Goal: Use online tool/utility

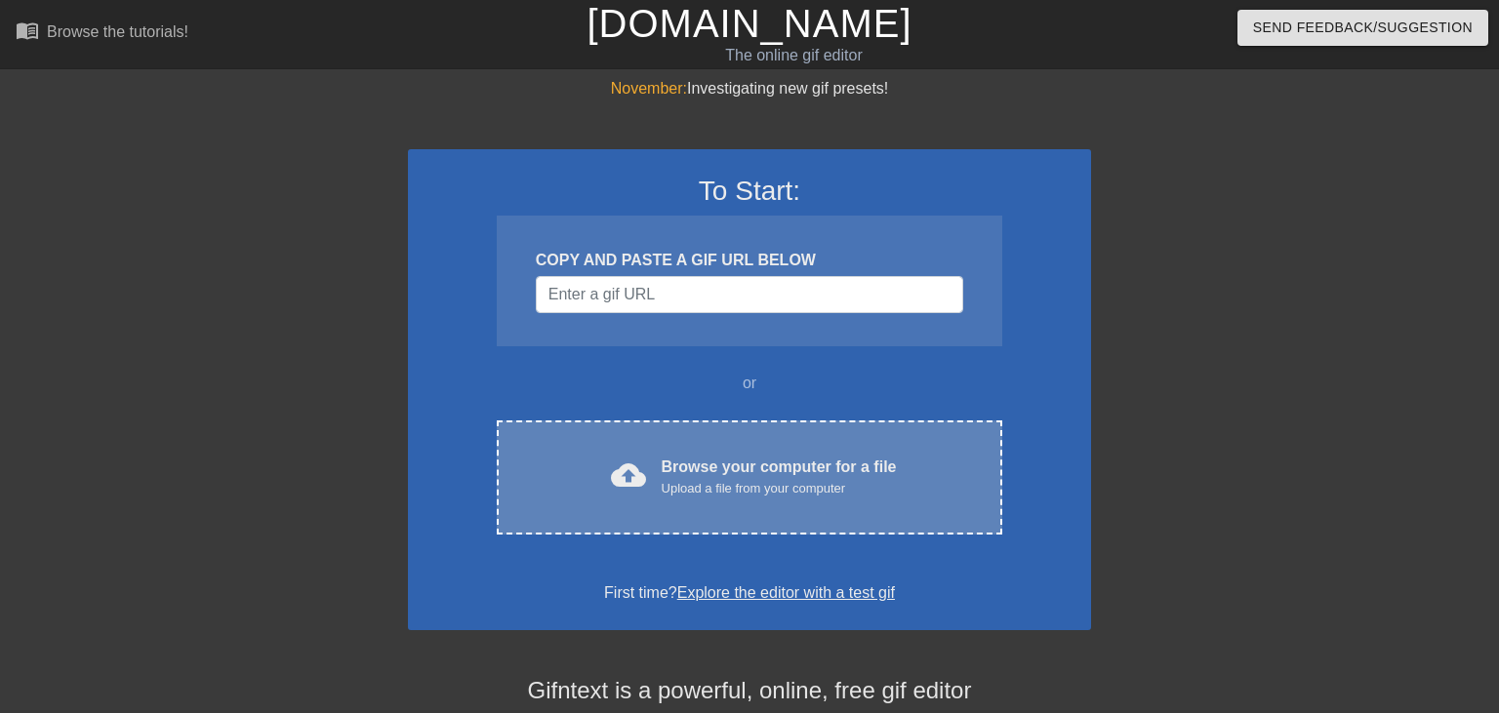
click at [706, 485] on div "Upload a file from your computer" at bounding box center [779, 489] width 235 height 20
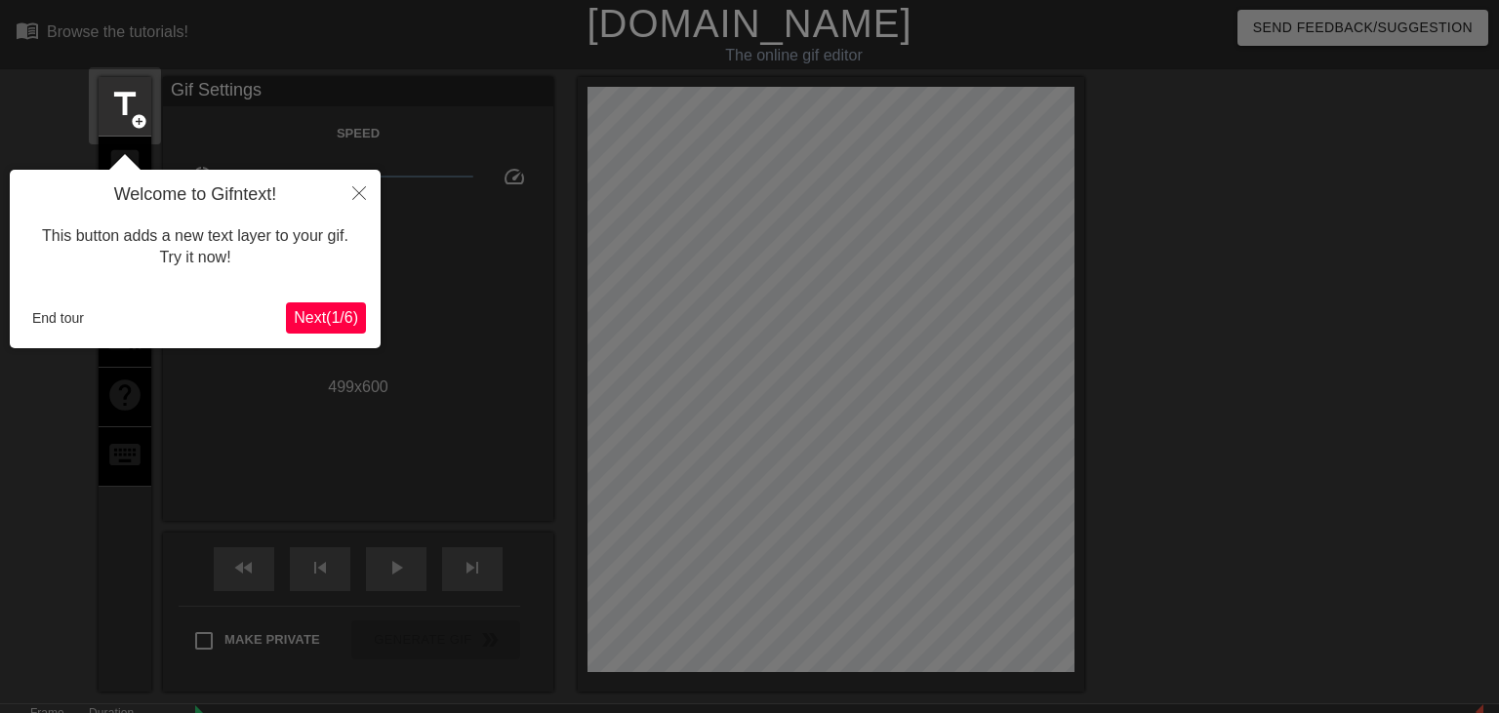
scroll to position [47, 0]
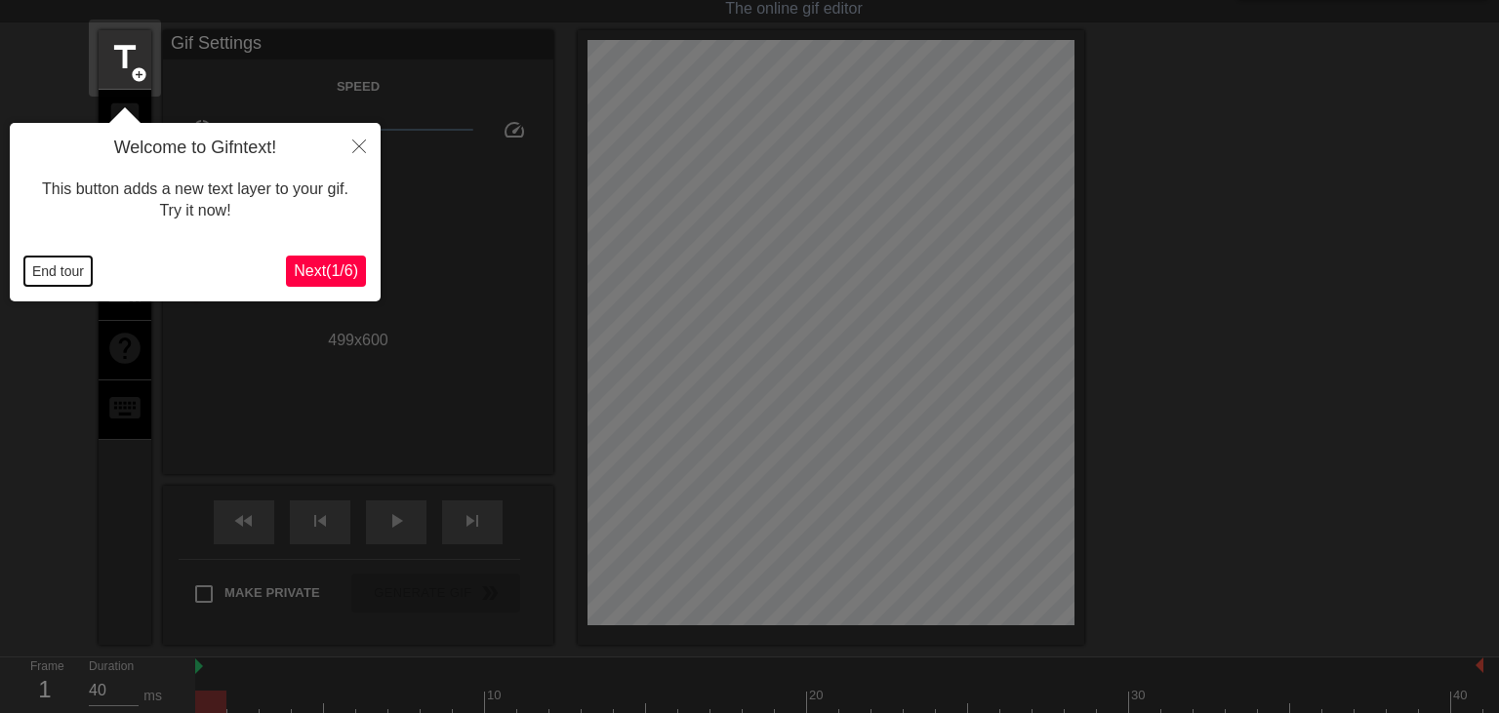
click at [77, 280] on button "End tour" at bounding box center [57, 271] width 67 height 29
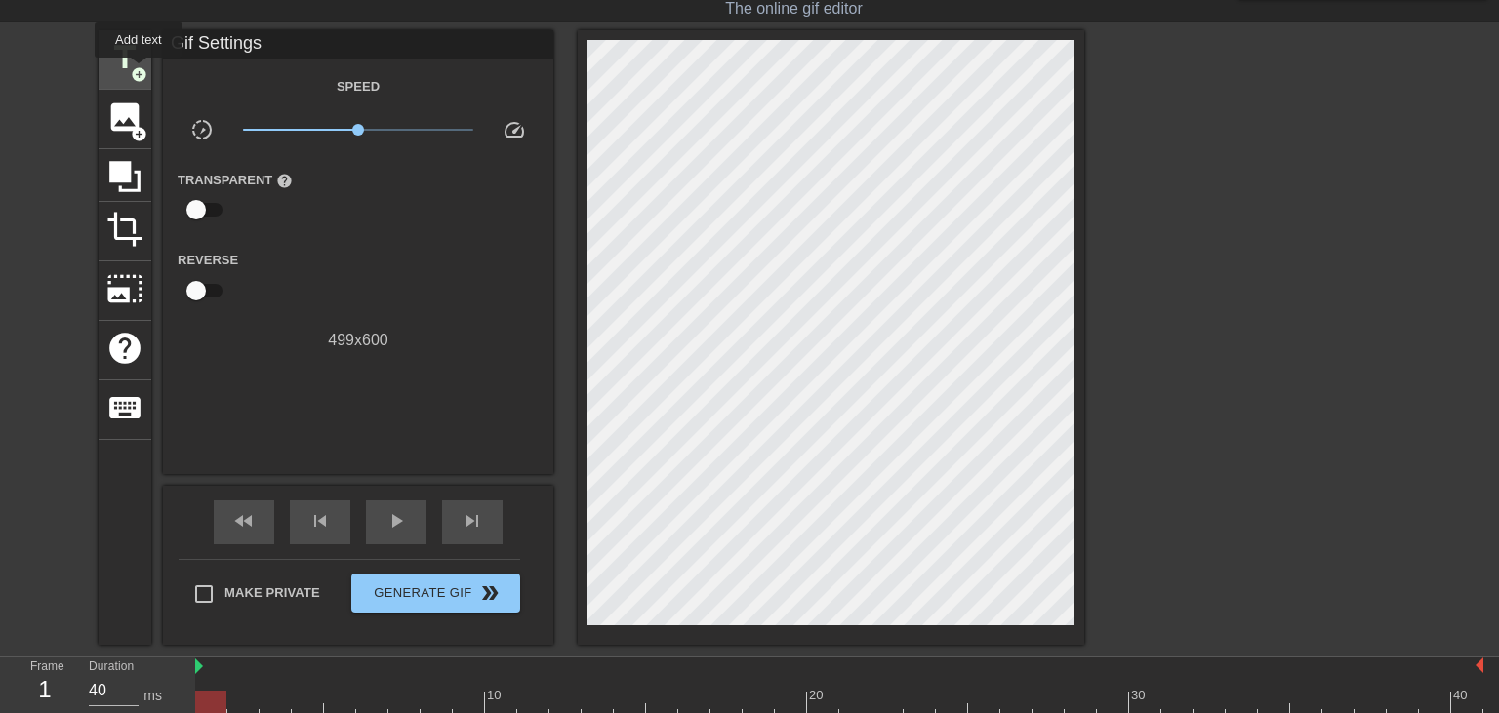
click at [139, 71] on span "add_circle" at bounding box center [139, 74] width 17 height 17
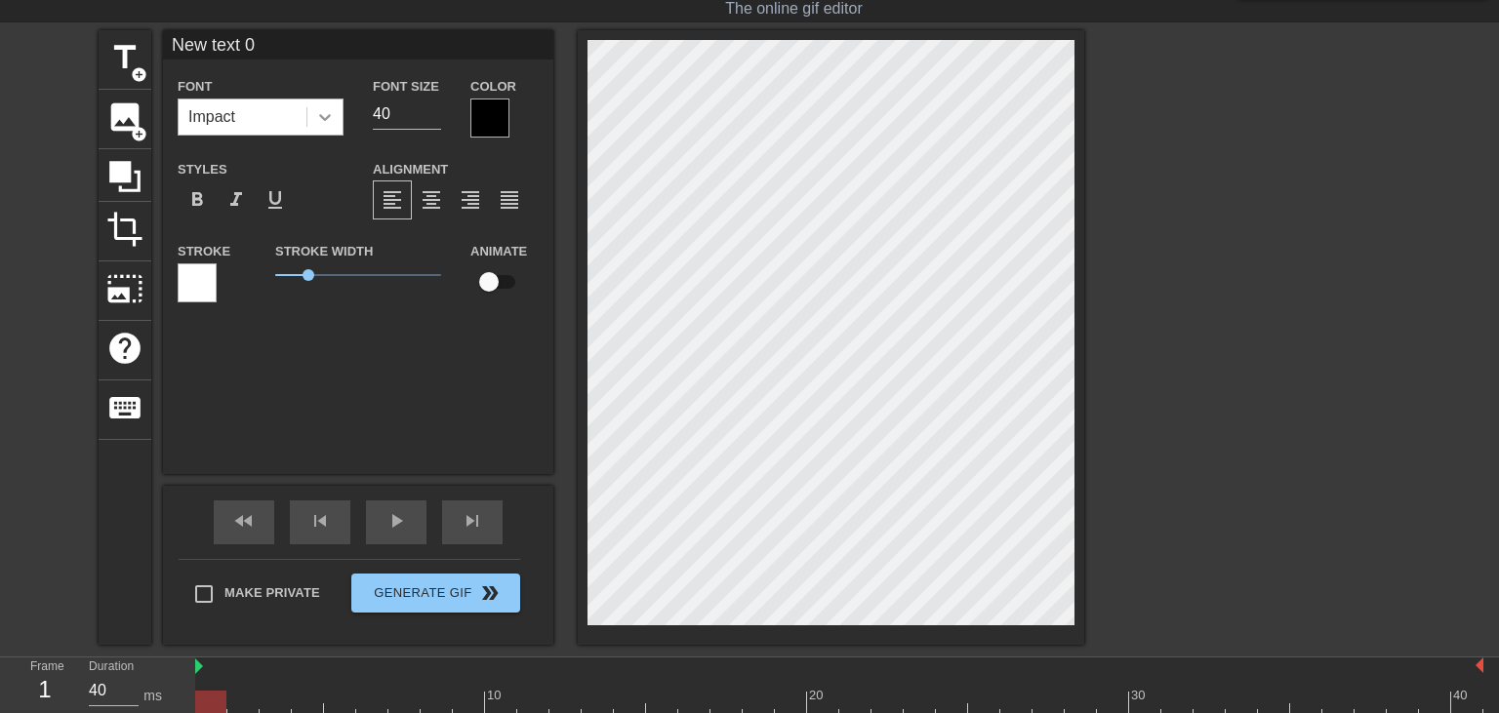
click at [322, 111] on icon at bounding box center [325, 117] width 20 height 20
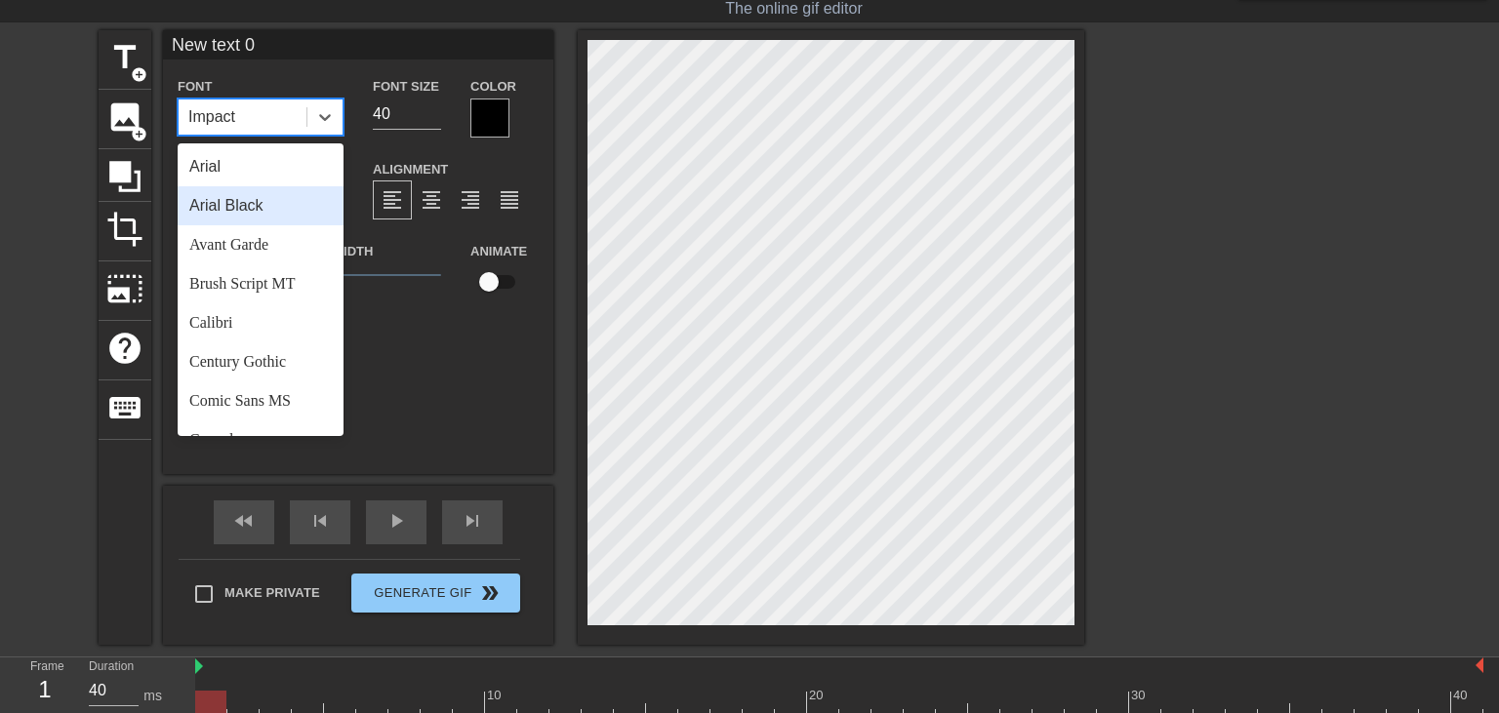
scroll to position [675, 0]
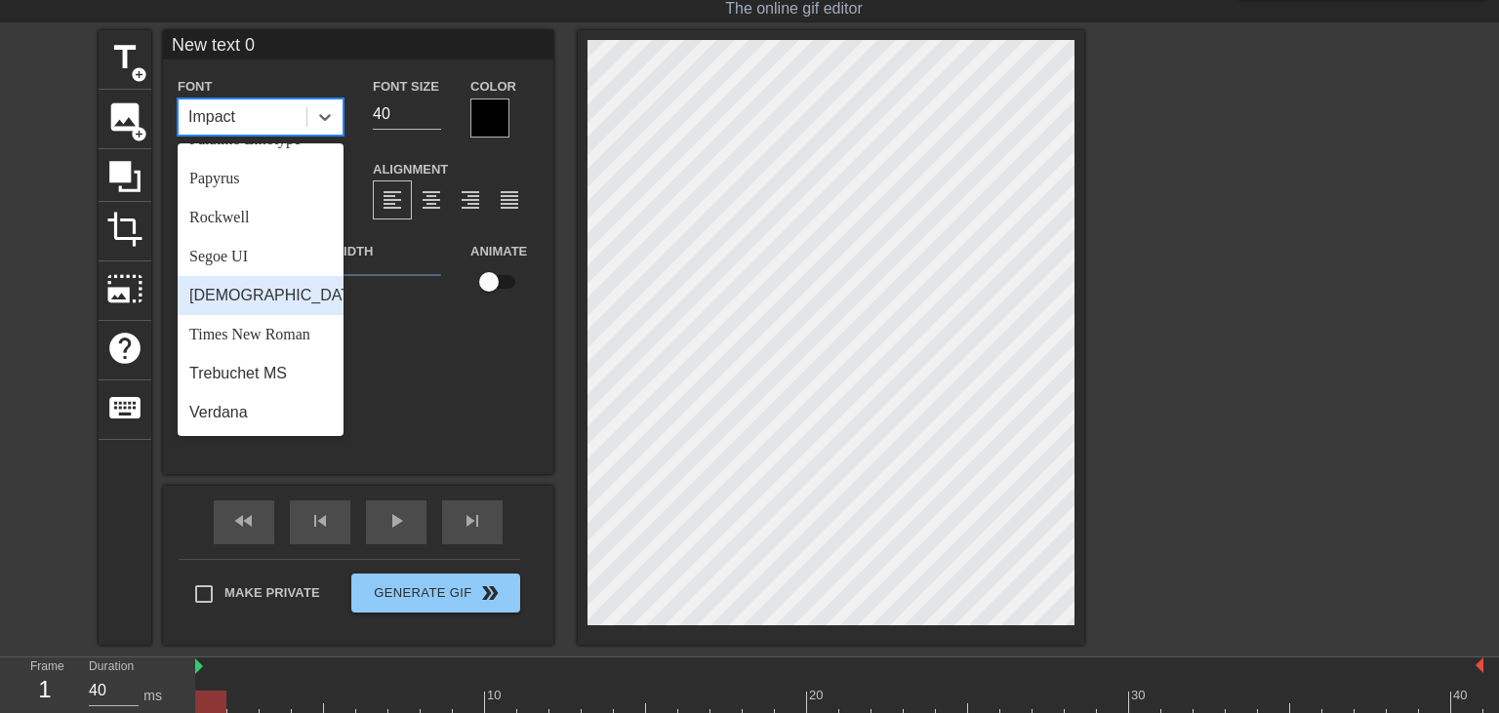
click at [240, 291] on div "[DEMOGRAPHIC_DATA]" at bounding box center [261, 295] width 166 height 39
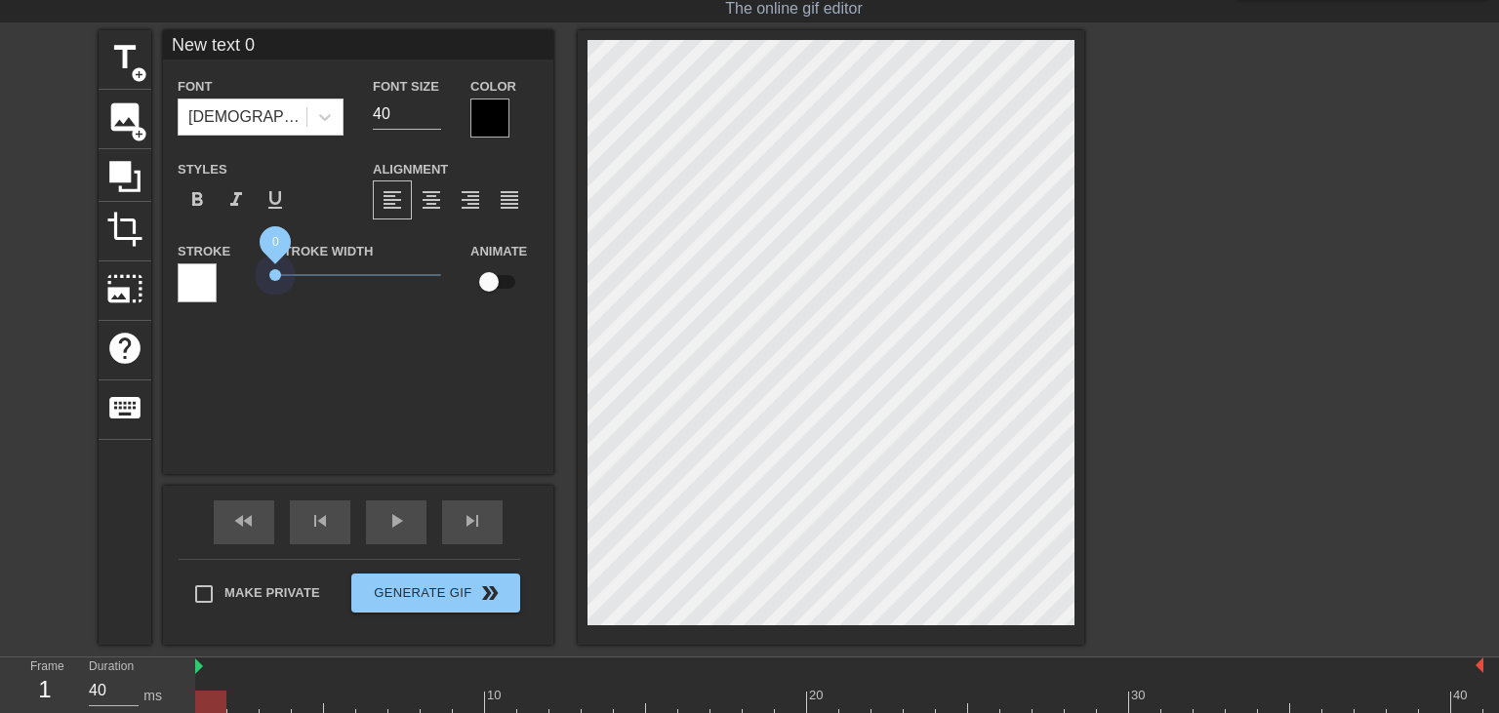
drag, startPoint x: 302, startPoint y: 275, endPoint x: 402, endPoint y: 302, distance: 103.2
click at [245, 272] on div "Stroke Stroke Width 0 Animate" at bounding box center [358, 279] width 390 height 81
type input "N0"
type textarea "N0"
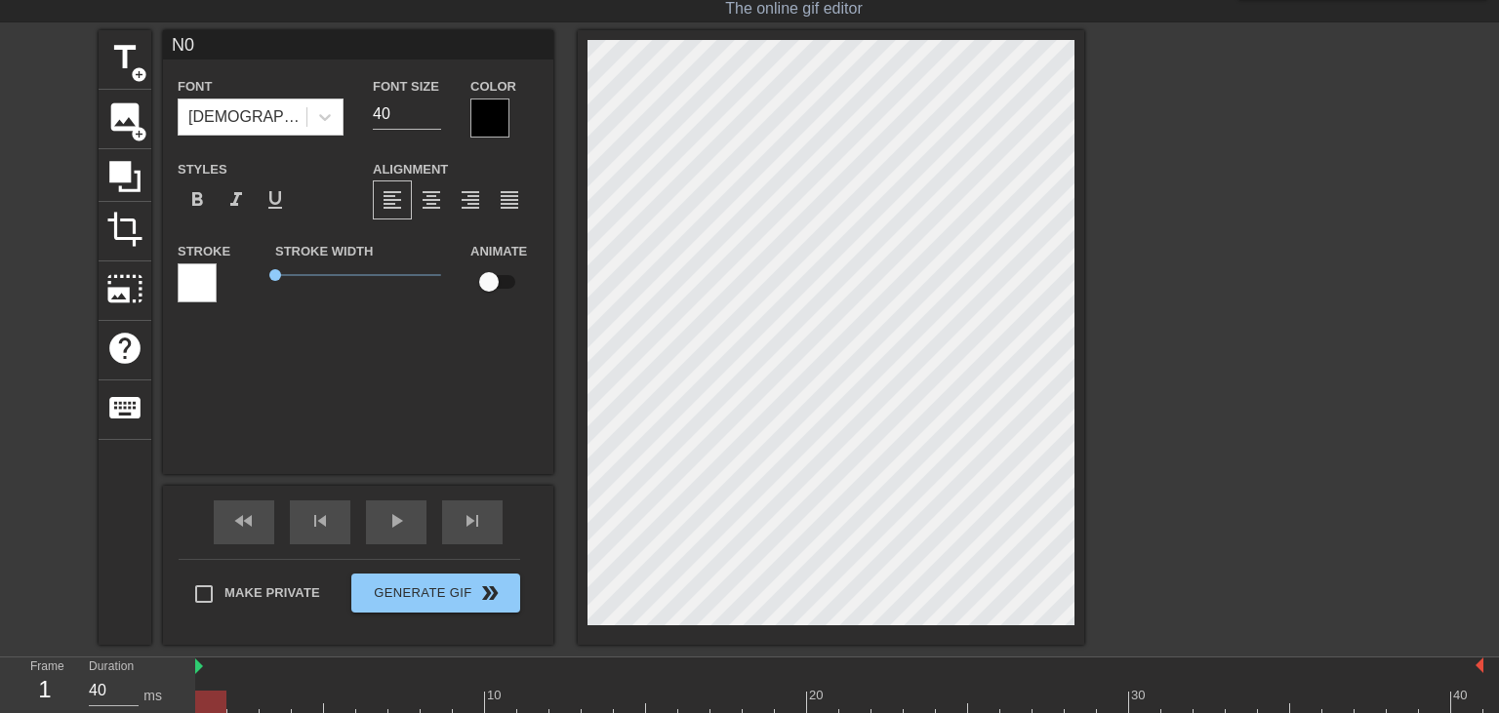
scroll to position [0, 0]
type input "N"
type textarea "N"
paste textarea "[DOMAIN_NAME]"
type input "[DOMAIN_NAME]"
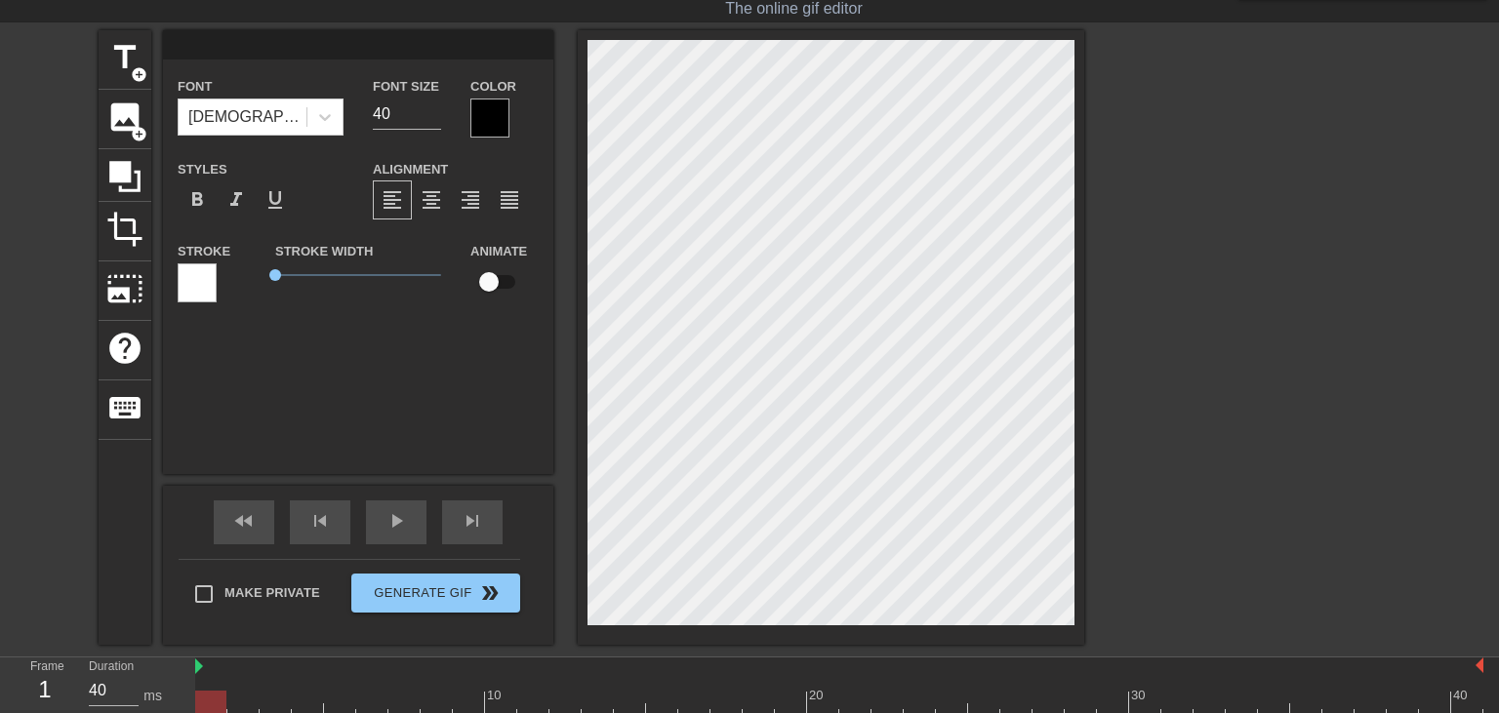
type textarea "[DOMAIN_NAME]"
click at [1188, 330] on div at bounding box center [1253, 322] width 293 height 585
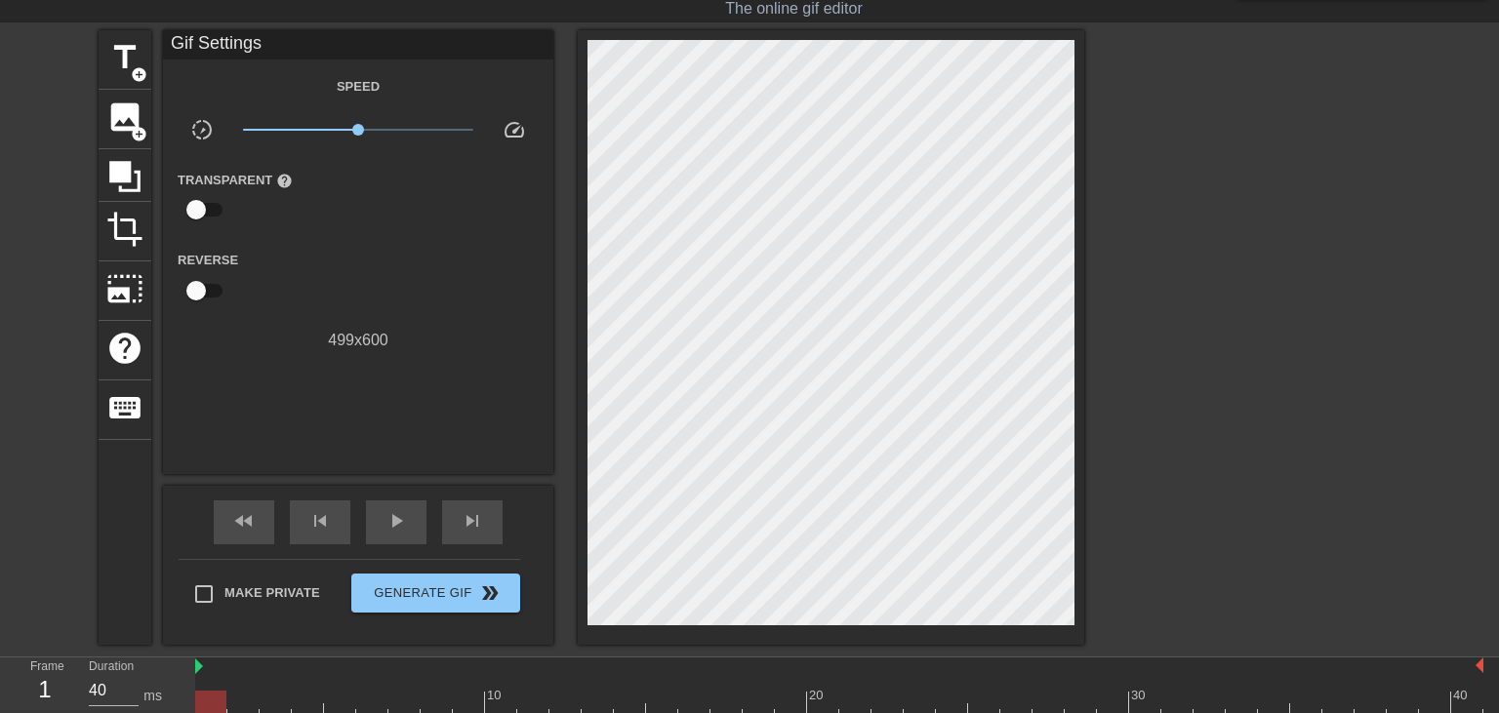
click at [1182, 541] on div at bounding box center [1253, 322] width 293 height 585
click at [127, 69] on span "title" at bounding box center [124, 57] width 37 height 37
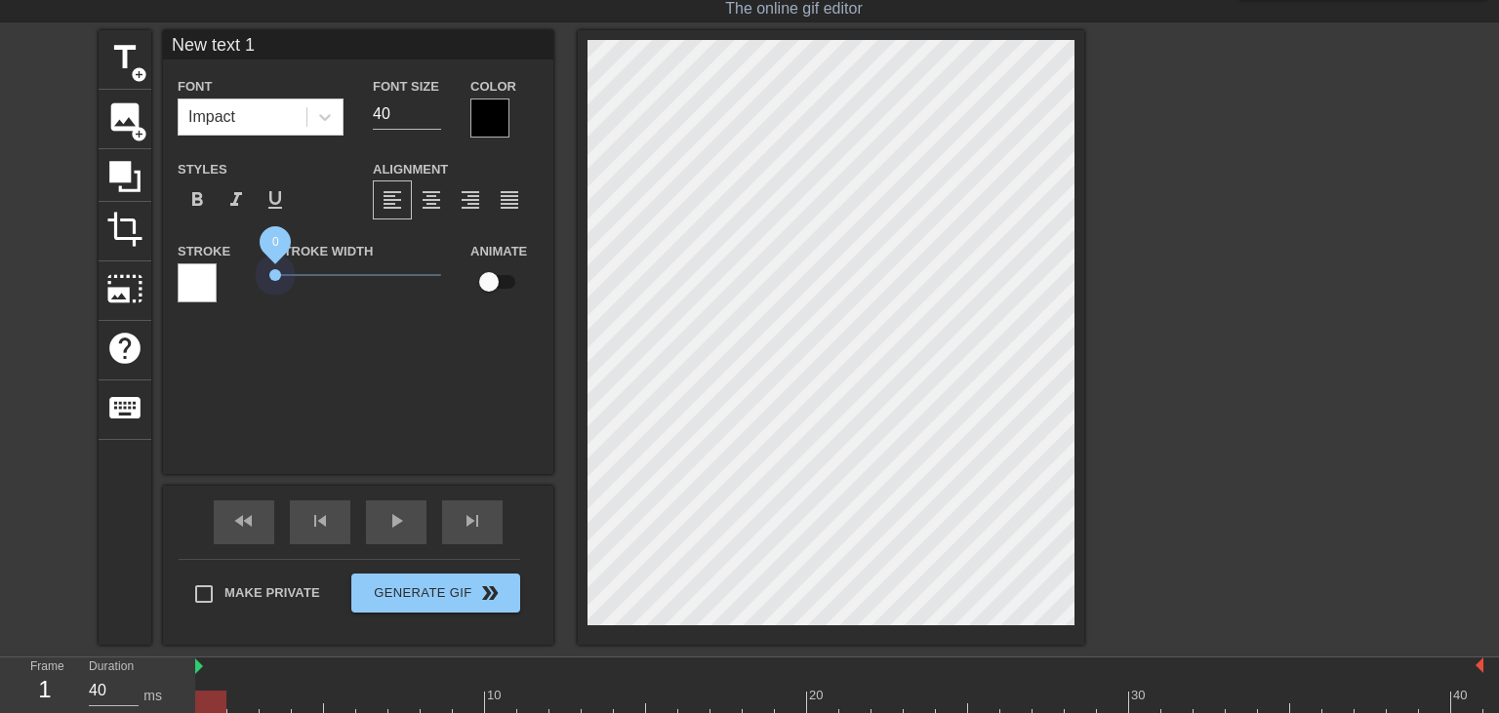
drag, startPoint x: 310, startPoint y: 274, endPoint x: 205, endPoint y: 284, distance: 105.8
click at [205, 284] on div "Stroke Stroke Width 0 Animate" at bounding box center [358, 279] width 390 height 81
type input "I"
type textarea "I"
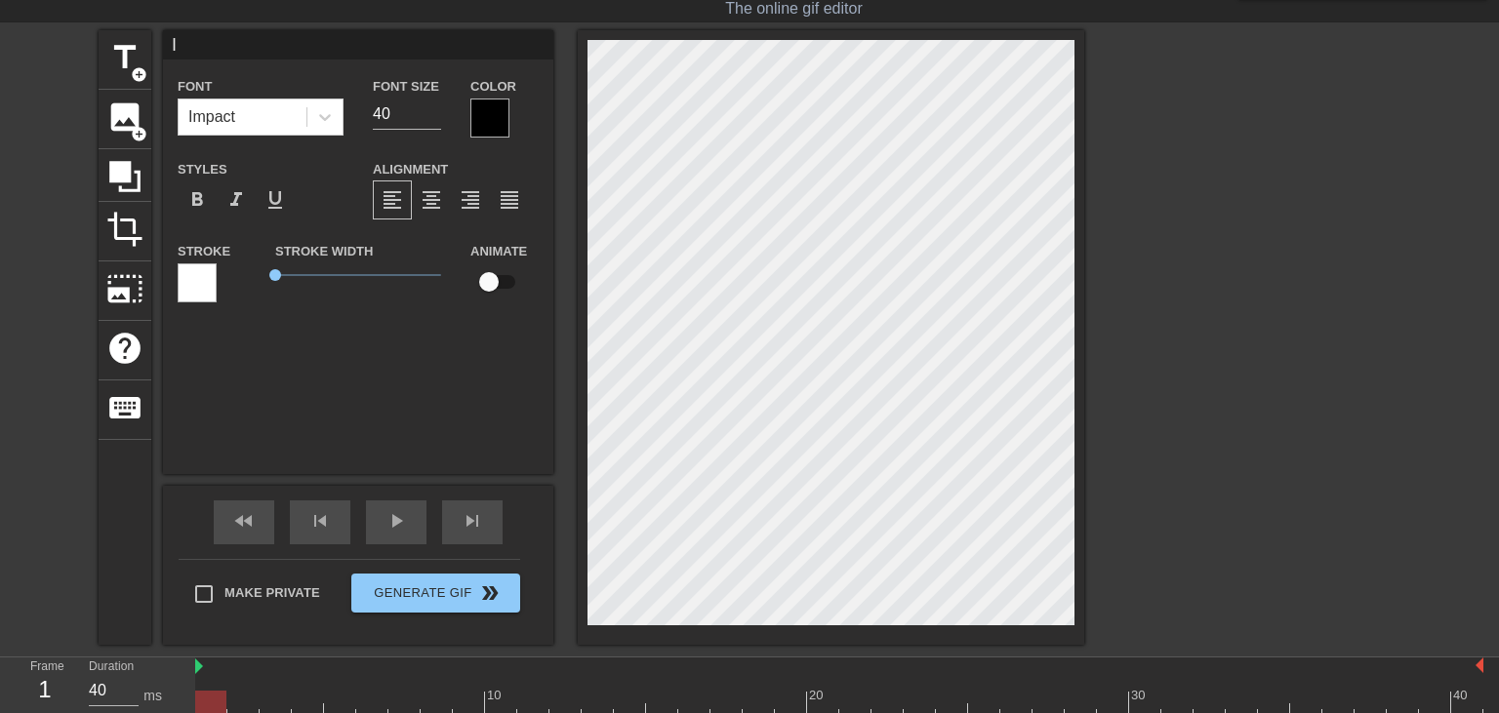
scroll to position [0, 0]
click at [1146, 265] on div at bounding box center [1253, 322] width 293 height 585
click at [116, 57] on span "title" at bounding box center [124, 57] width 37 height 37
drag, startPoint x: 275, startPoint y: 42, endPoint x: 146, endPoint y: 44, distance: 128.8
click at [163, 44] on input "New text 2" at bounding box center [358, 44] width 390 height 29
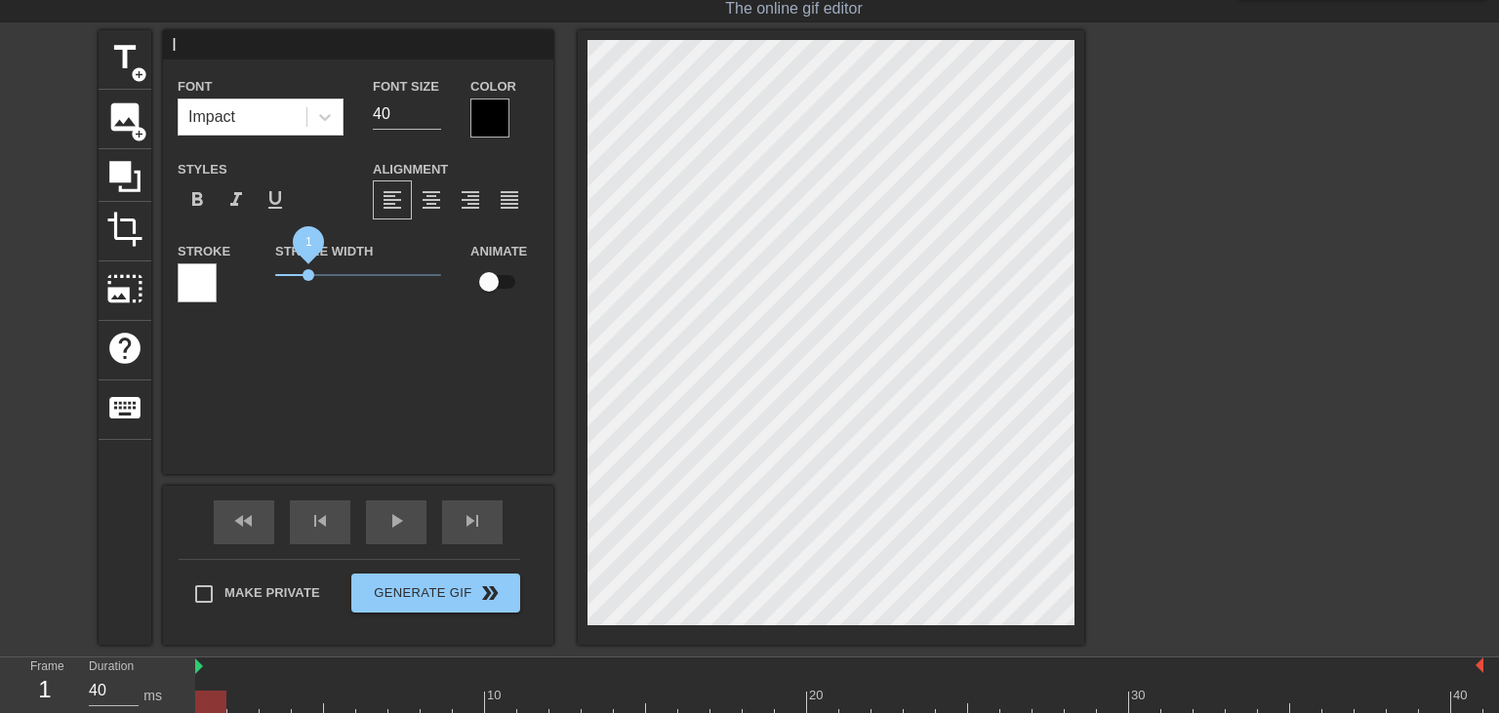
type input "I"
drag, startPoint x: 304, startPoint y: 275, endPoint x: 263, endPoint y: 281, distance: 41.4
click at [263, 281] on div "Stroke Width 0" at bounding box center [358, 279] width 195 height 81
click at [1183, 371] on div at bounding box center [1253, 322] width 293 height 585
click at [393, 533] on div "play_arrow" at bounding box center [396, 523] width 60 height 44
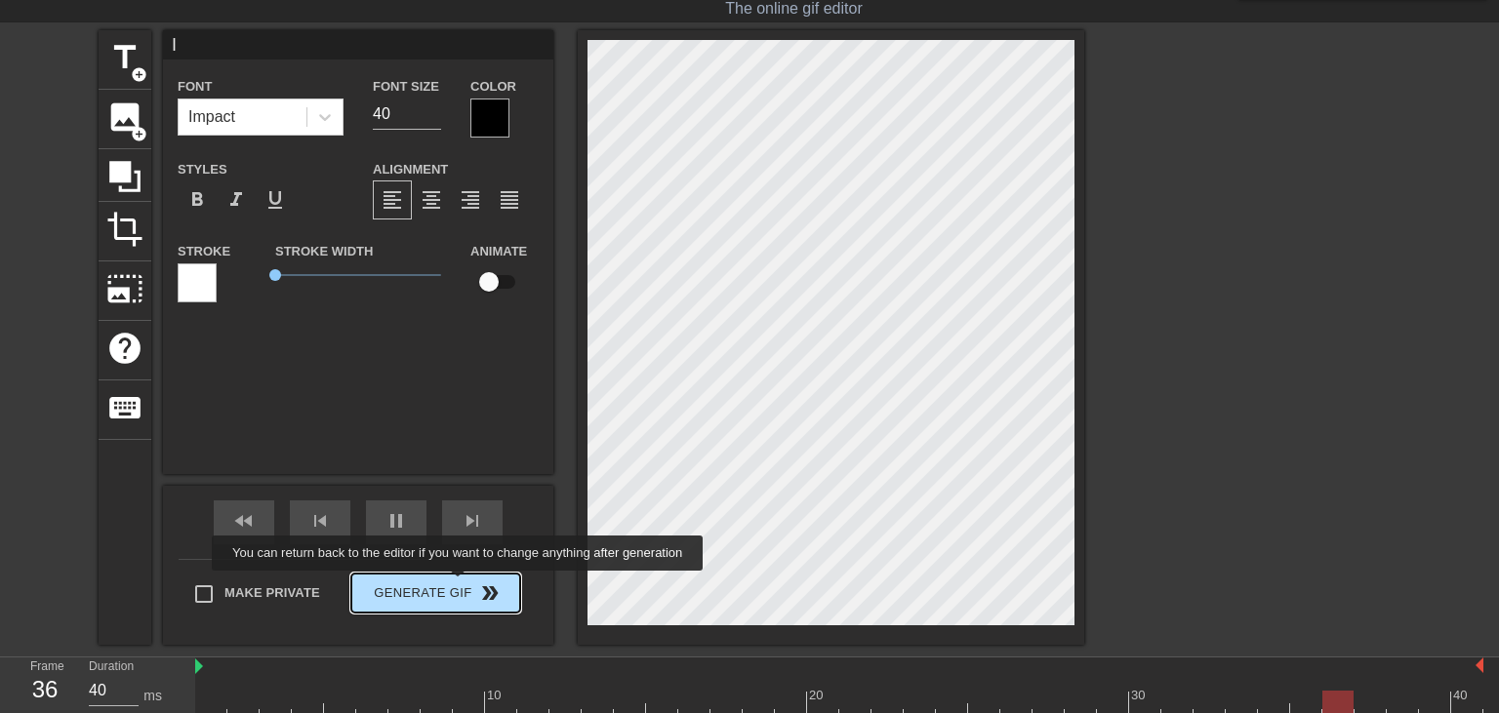
click at [460, 584] on span "Generate Gif double_arrow" at bounding box center [435, 593] width 153 height 23
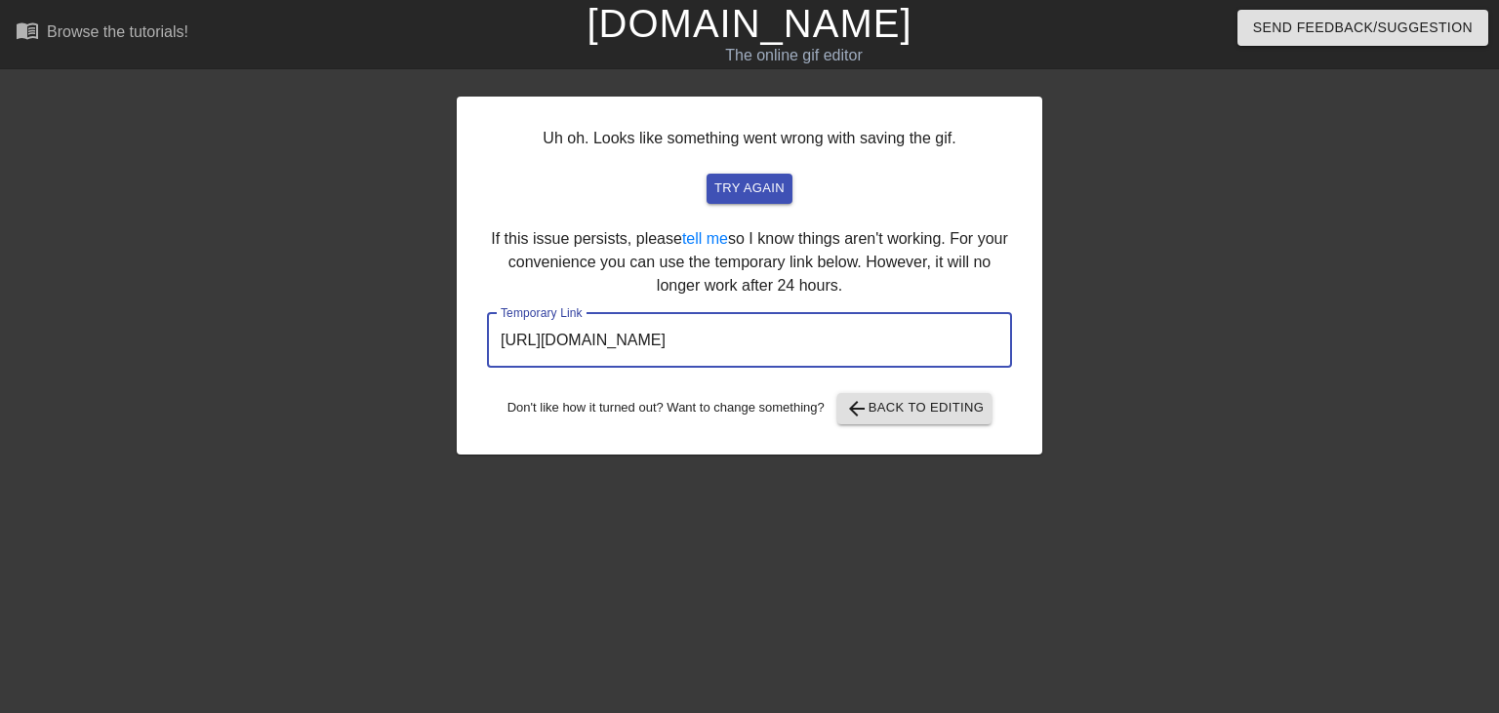
drag, startPoint x: 905, startPoint y: 344, endPoint x: 435, endPoint y: 342, distance: 469.3
click at [487, 342] on input "[URL][DOMAIN_NAME]" at bounding box center [749, 340] width 525 height 55
